Goal: Task Accomplishment & Management: Manage account settings

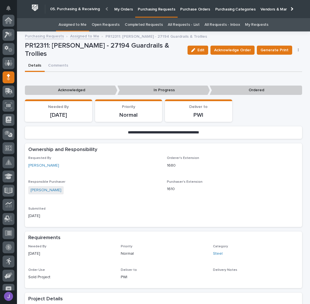
scroll to position [57, 0]
click at [125, 72] on div "**********" at bounding box center [163, 299] width 277 height 455
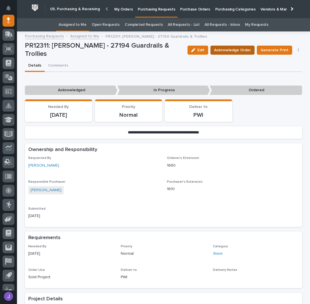
click at [224, 52] on span "Acknowledge Order" at bounding box center [232, 50] width 37 height 7
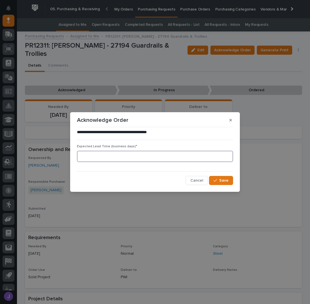
click at [97, 156] on input at bounding box center [155, 155] width 156 height 11
type input "0"
click at [230, 179] on button "Save" at bounding box center [221, 180] width 24 height 9
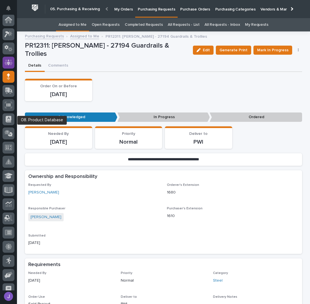
scroll to position [0, 0]
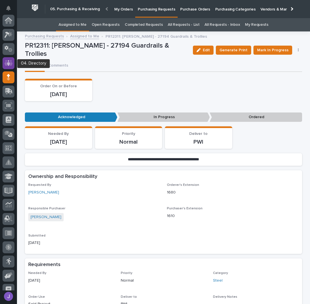
click at [8, 62] on icon at bounding box center [8, 63] width 3 height 6
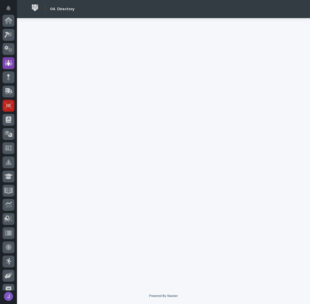
scroll to position [42, 0]
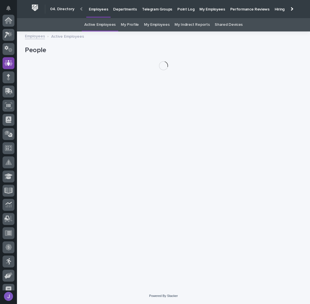
scroll to position [42, 0]
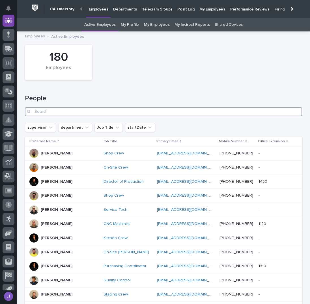
click at [76, 114] on input "Search" at bounding box center [163, 111] width 277 height 9
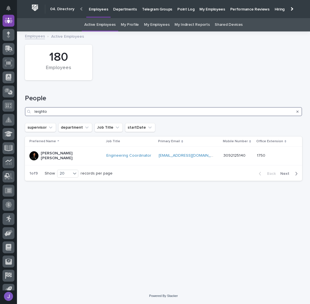
type input "leighton"
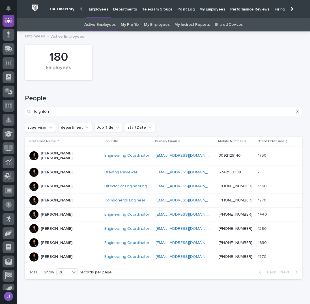
click at [72, 185] on div "[PERSON_NAME]" at bounding box center [64, 185] width 70 height 9
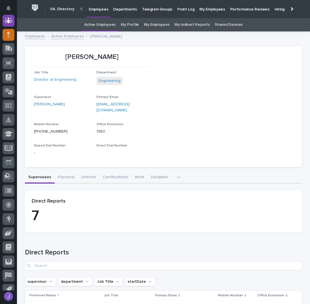
click at [11, 37] on div at bounding box center [9, 35] width 12 height 12
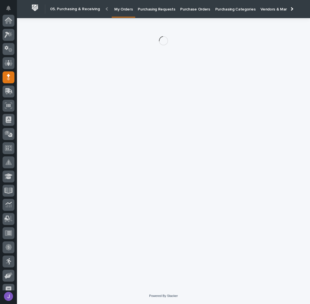
scroll to position [57, 0]
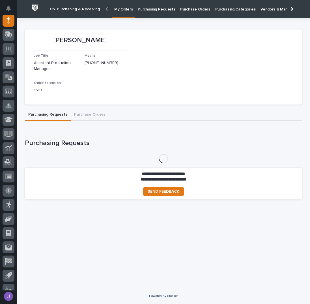
click at [150, 13] on link "Purchasing Requests" at bounding box center [156, 9] width 42 height 18
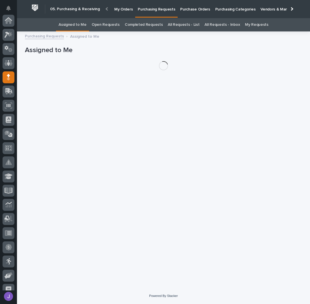
scroll to position [57, 0]
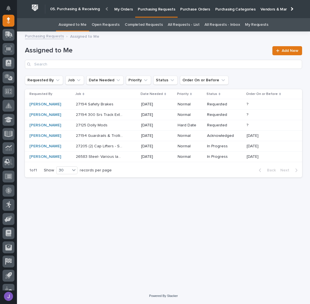
click at [129, 53] on h1 "Assigned to Me" at bounding box center [147, 50] width 244 height 8
click at [101, 104] on p "27194 Safety Brakes" at bounding box center [95, 104] width 39 height 6
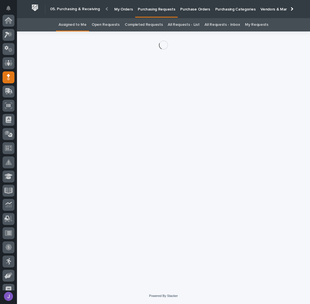
scroll to position [57, 0]
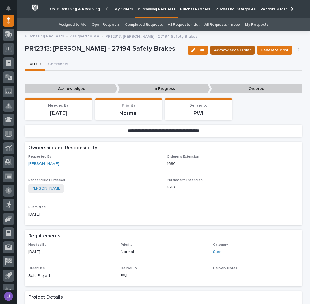
click at [231, 48] on span "Acknowledge Order" at bounding box center [232, 50] width 37 height 7
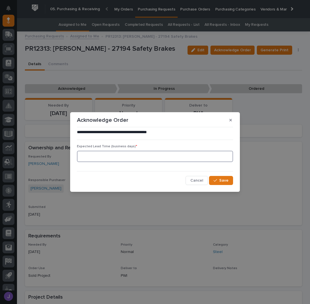
click at [97, 156] on input at bounding box center [155, 155] width 156 height 11
type input "0"
click at [219, 181] on div "button" at bounding box center [217, 180] width 6 height 4
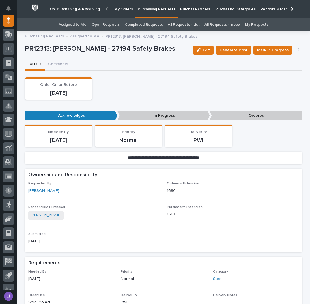
click at [178, 23] on link "All Requests - List" at bounding box center [184, 24] width 32 height 13
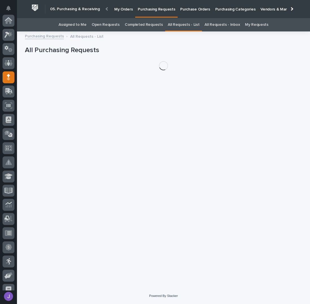
scroll to position [57, 0]
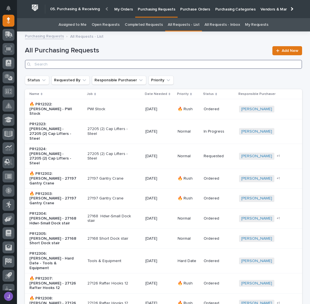
click at [192, 65] on input "Search" at bounding box center [163, 64] width 277 height 9
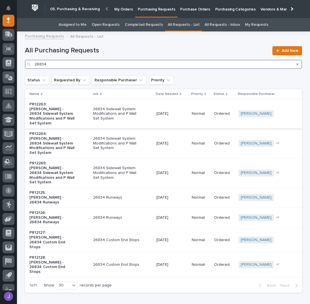
type input "26834"
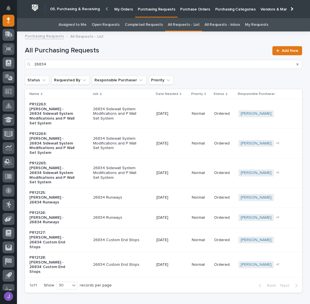
click at [142, 109] on div "26834 Sidewall System Modifications and P Wall Set System" at bounding box center [122, 113] width 59 height 19
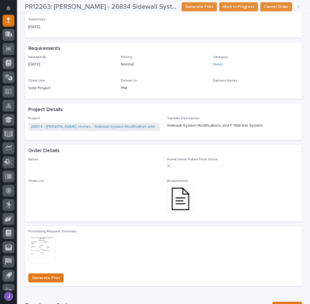
scroll to position [151, 0]
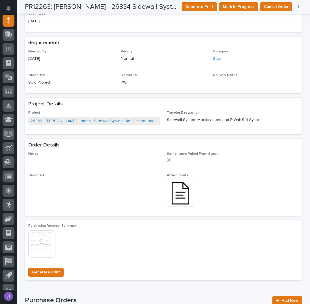
click at [179, 193] on img at bounding box center [180, 192] width 27 height 27
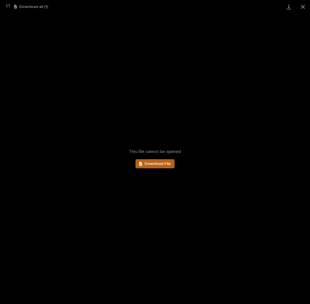
click at [163, 164] on span "Download File" at bounding box center [158, 164] width 26 height 4
click at [302, 7] on button "Close gallery" at bounding box center [303, 6] width 14 height 13
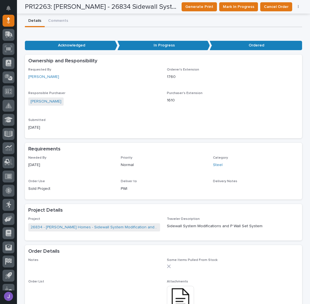
scroll to position [0, 0]
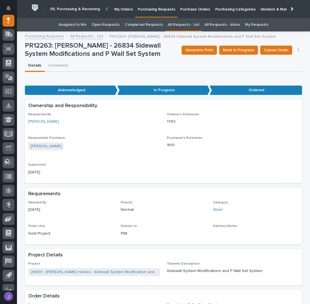
click at [187, 25] on link "All Requests - List" at bounding box center [184, 24] width 32 height 13
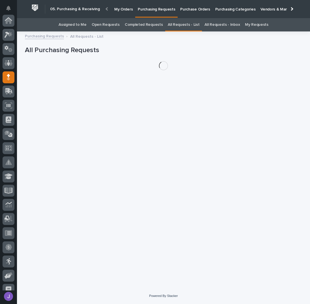
scroll to position [57, 0]
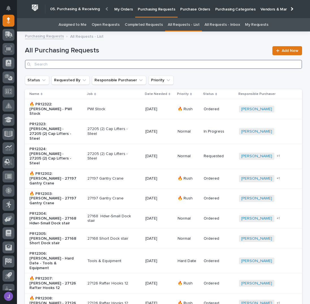
click at [118, 63] on input "Search" at bounding box center [163, 64] width 277 height 9
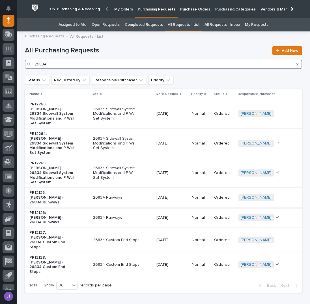
type input "26834"
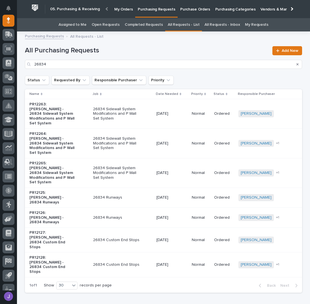
click at [128, 195] on p "26834 Runways" at bounding box center [116, 197] width 47 height 5
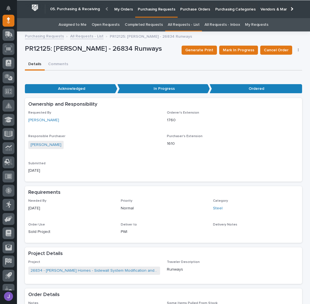
scroll to position [188, 0]
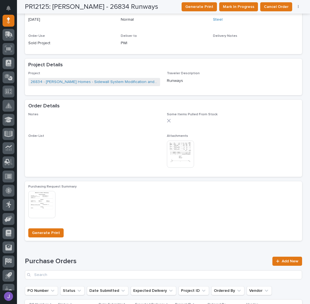
click at [186, 156] on img at bounding box center [180, 153] width 27 height 27
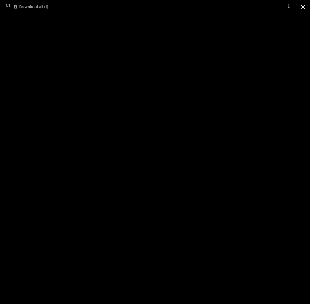
click at [305, 8] on button "Close gallery" at bounding box center [303, 6] width 14 height 13
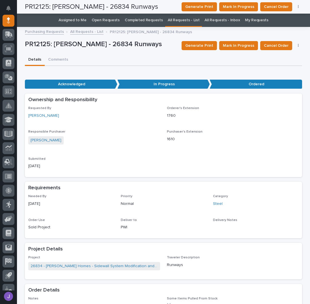
scroll to position [0, 0]
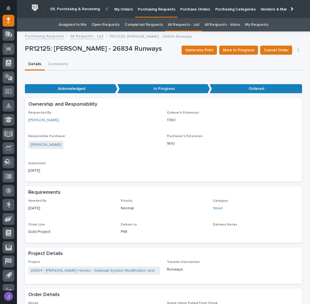
click at [79, 28] on link "Assigned to Me" at bounding box center [73, 24] width 28 height 13
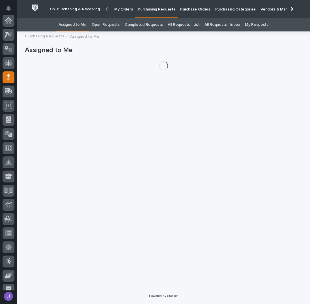
scroll to position [57, 0]
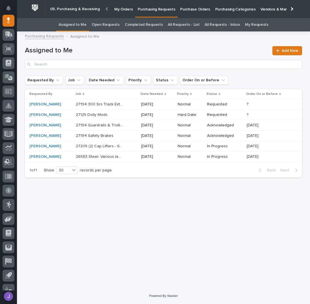
click at [132, 54] on h1 "Assigned to Me" at bounding box center [147, 50] width 244 height 8
click at [124, 219] on div "Loading... Saving… Loading... Saving… Assigned to Me Add New Requested By Job D…" at bounding box center [163, 154] width 283 height 238
click at [124, 106] on div "27194 300 Srs Track Ext & Stops 27194 300 Srs Track Ext & Stops" at bounding box center [106, 104] width 61 height 9
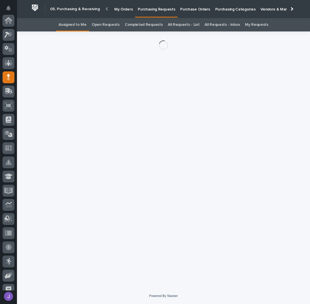
scroll to position [57, 0]
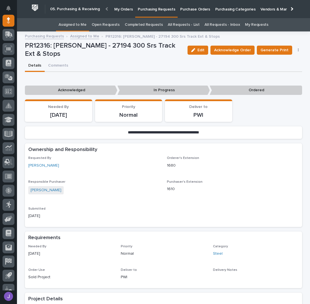
drag, startPoint x: 107, startPoint y: 110, endPoint x: 92, endPoint y: 111, distance: 15.4
drag, startPoint x: 92, startPoint y: 111, endPoint x: -180, endPoint y: 121, distance: 271.7
click at [114, 61] on div "Details Comments" at bounding box center [163, 66] width 277 height 12
click at [114, 60] on div "Details Comments" at bounding box center [163, 66] width 277 height 12
click at [226, 51] on span "Acknowledge Order" at bounding box center [232, 50] width 37 height 7
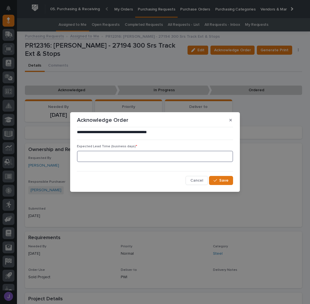
click at [148, 157] on input at bounding box center [155, 155] width 156 height 11
type input "0"
click at [220, 180] on span "Save" at bounding box center [223, 180] width 9 height 5
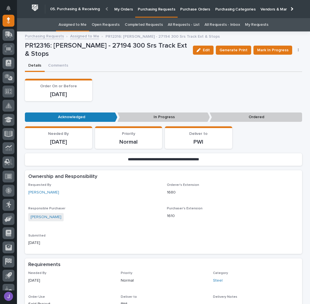
click at [169, 91] on div "Order On or Before [DATE]" at bounding box center [163, 90] width 277 height 22
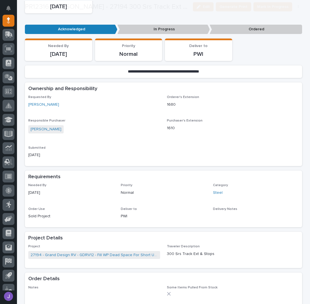
scroll to position [151, 0]
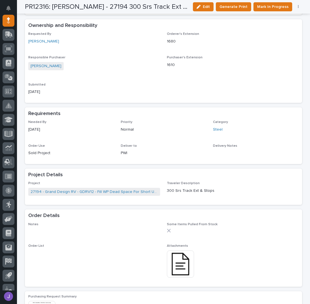
click at [184, 256] on img at bounding box center [180, 263] width 27 height 27
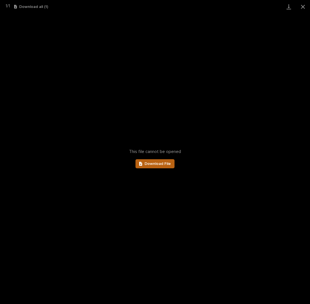
click at [163, 162] on span "Download File" at bounding box center [158, 164] width 26 height 4
click at [304, 9] on button "Close gallery" at bounding box center [303, 6] width 14 height 13
